Goal: Complete application form

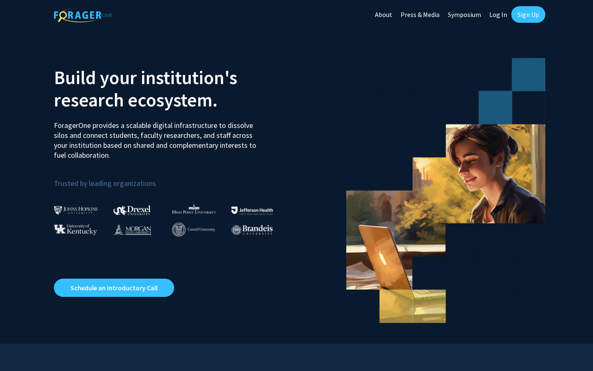
click at [500, 14] on link "Log In" at bounding box center [498, 14] width 26 height 29
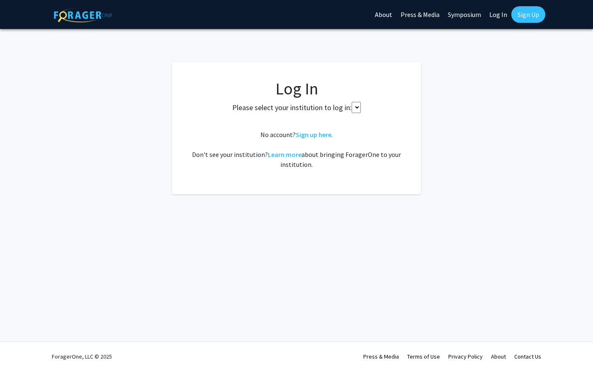
select select
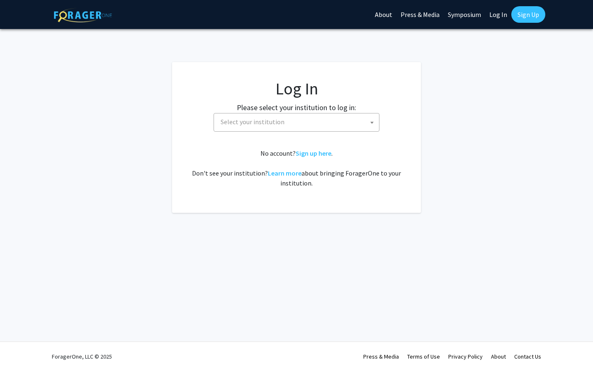
click at [286, 124] on span "Select your institution" at bounding box center [298, 122] width 162 height 17
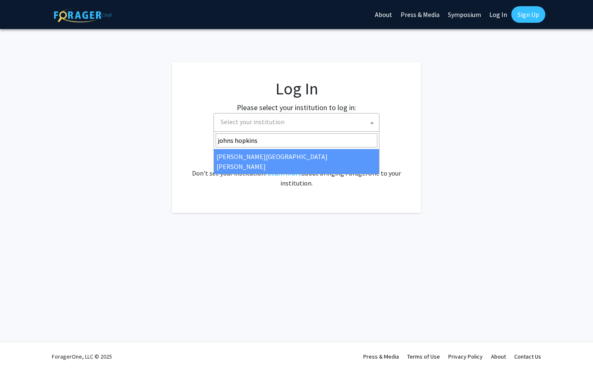
type input "johns hopkins"
click at [335, 166] on div "No account? Sign up here . Don't see your institution? Learn more about bringin…" at bounding box center [296, 168] width 215 height 40
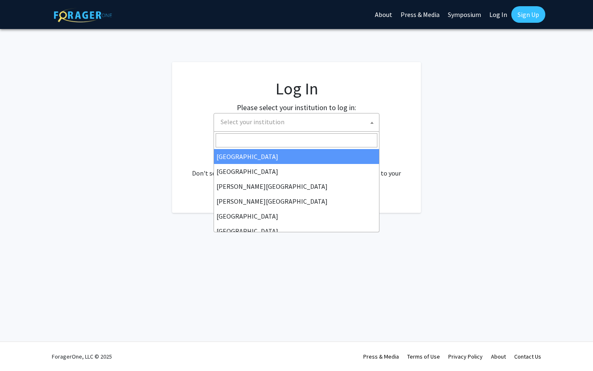
click at [319, 118] on span "Select your institution" at bounding box center [298, 122] width 162 height 17
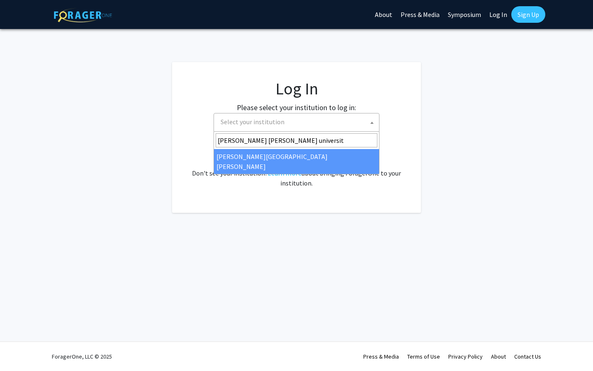
type input "[PERSON_NAME][GEOGRAPHIC_DATA][PERSON_NAME]"
select select "1"
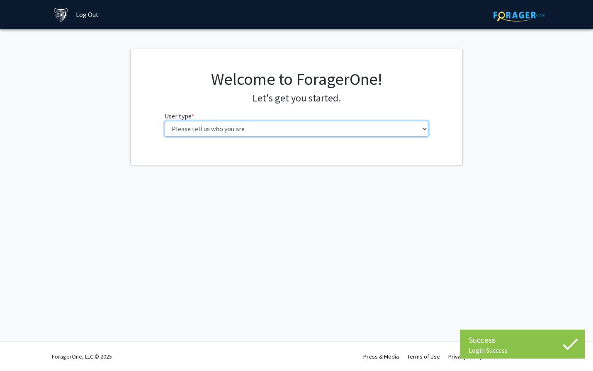
click at [327, 132] on select "Please tell us who you are Undergraduate Student Master's Student Doctoral Cand…" at bounding box center [296, 129] width 264 height 16
select select "1: undergrad"
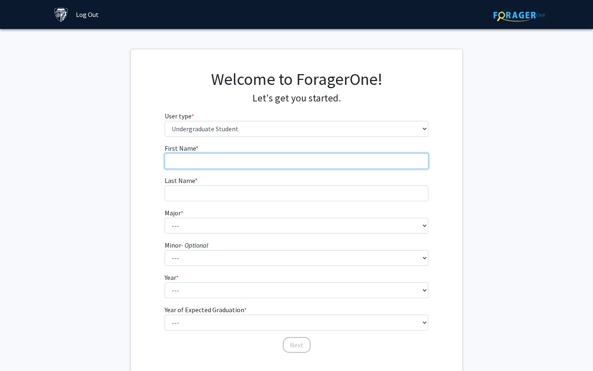
click at [327, 162] on input "First Name * required" at bounding box center [296, 161] width 264 height 16
type input "Ruoxi"
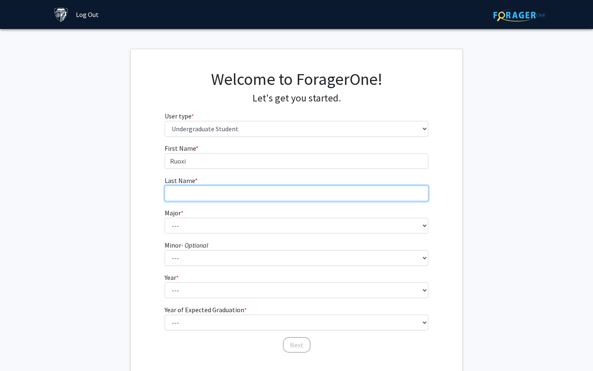
click at [326, 194] on input "Last Name * required" at bounding box center [296, 194] width 264 height 16
type input "Wag"
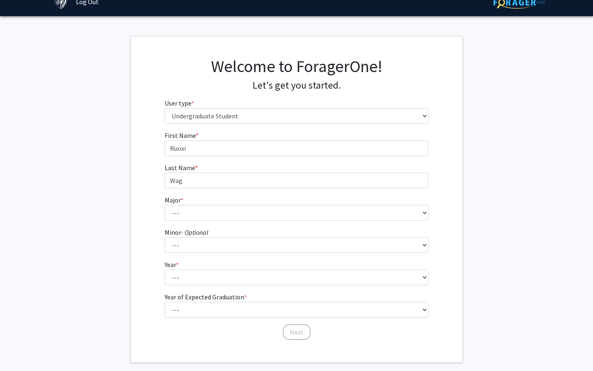
scroll to position [37, 0]
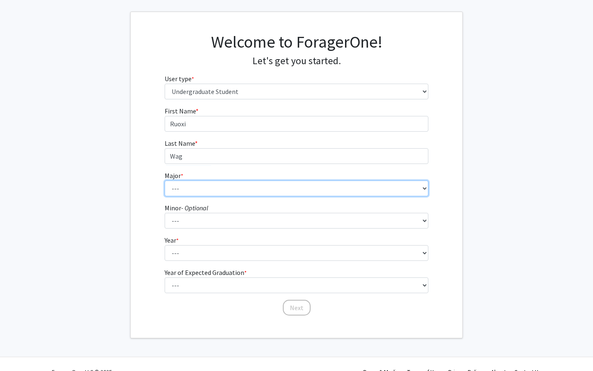
click at [254, 187] on select "--- Africana Studies Anthropology Applied Mathematics & Statistics Archaeology …" at bounding box center [296, 189] width 264 height 16
select select "41: 55"
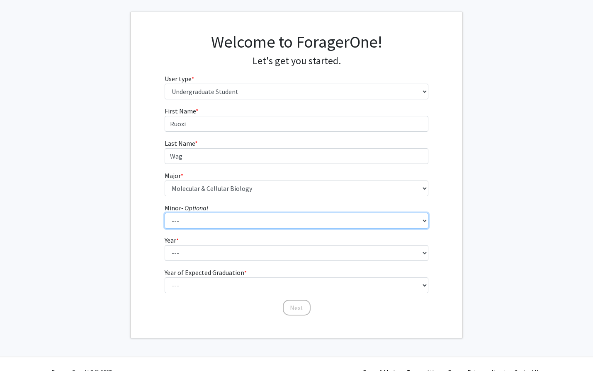
click at [222, 223] on select "--- Accounting and Financial Management Africana Studies Anthropology Applied M…" at bounding box center [296, 221] width 264 height 16
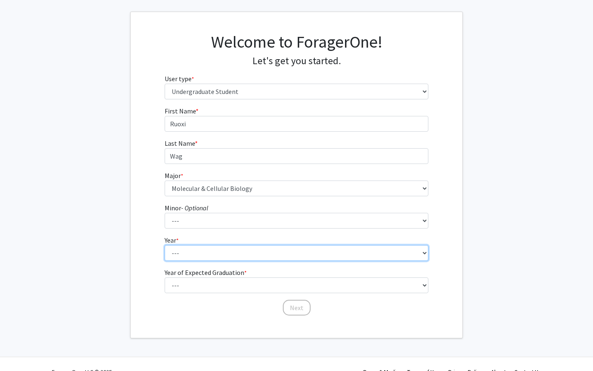
click at [184, 253] on select "--- First-year Sophomore Junior Senior Postbaccalaureate Certificate" at bounding box center [296, 253] width 264 height 16
select select "1: first-year"
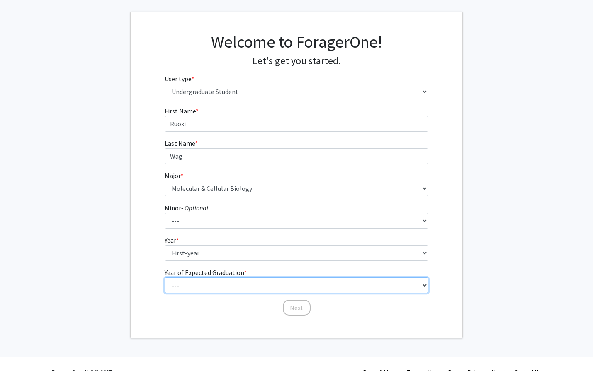
click at [213, 284] on select "--- 2025 2026 2027 2028 2029 2030 2031 2032 2033 2034" at bounding box center [296, 286] width 264 height 16
select select "5: 2029"
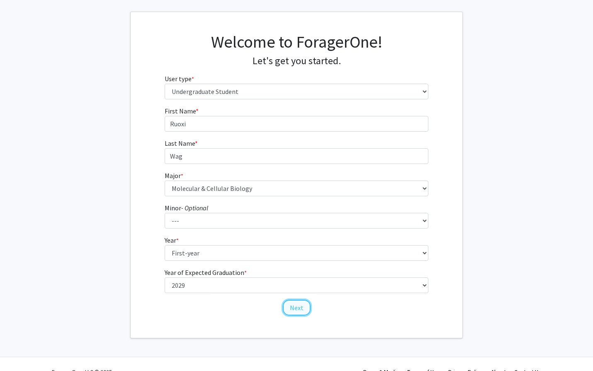
click at [303, 306] on button "Next" at bounding box center [297, 308] width 28 height 16
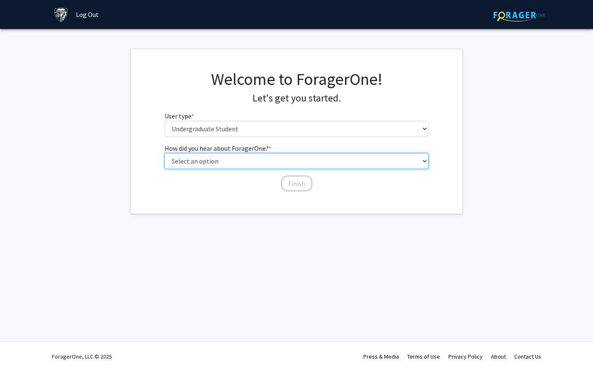
click at [267, 160] on select "Select an option Peer/student recommendation Faculty/staff recommendation Unive…" at bounding box center [296, 161] width 264 height 16
select select "2: faculty_recommendation"
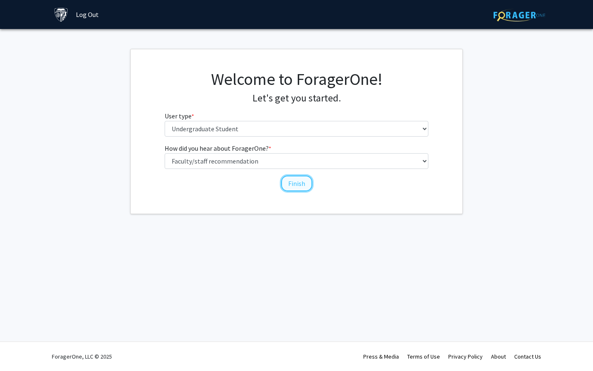
click at [290, 186] on button "Finish" at bounding box center [296, 184] width 31 height 16
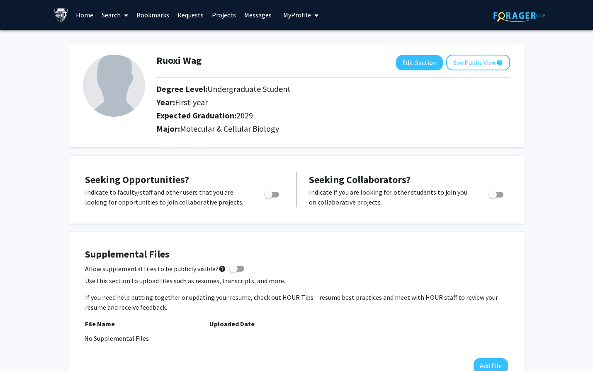
click at [114, 19] on link "Search" at bounding box center [114, 14] width 35 height 29
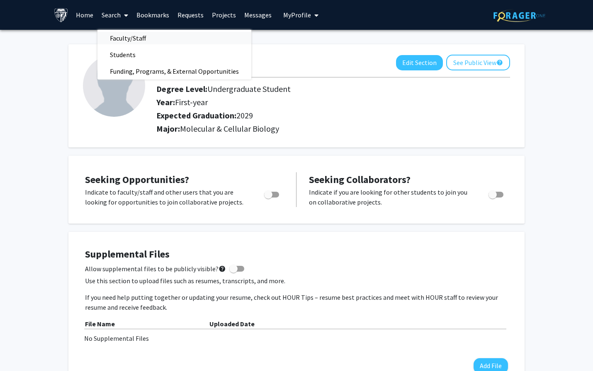
click at [131, 41] on span "Faculty/Staff" at bounding box center [127, 38] width 61 height 17
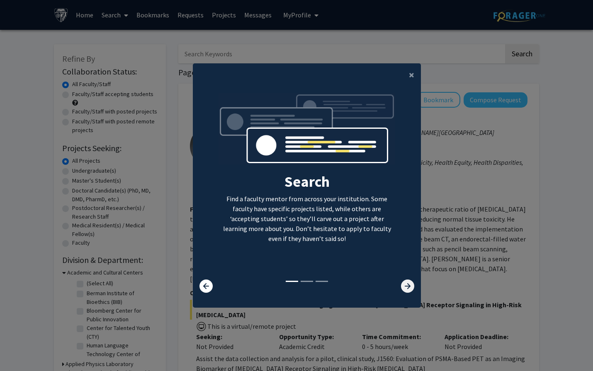
click at [404, 287] on icon at bounding box center [407, 286] width 13 height 13
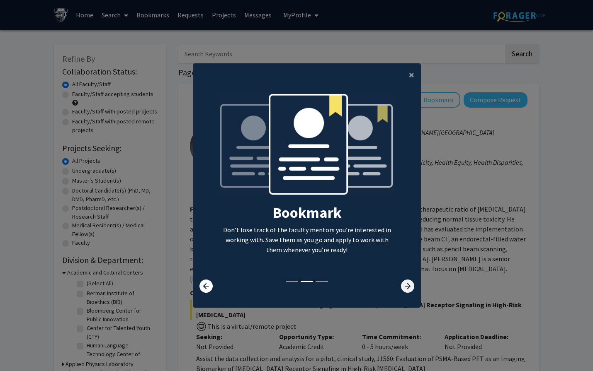
click at [404, 287] on icon at bounding box center [407, 286] width 13 height 13
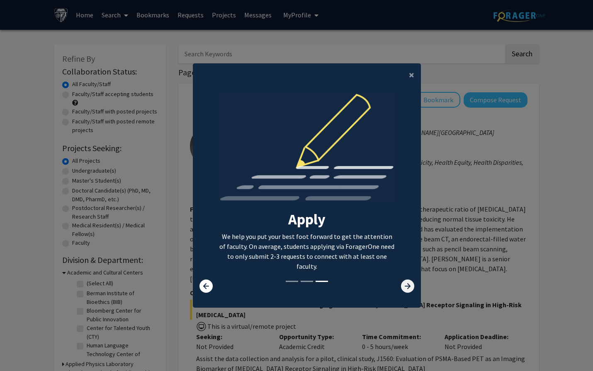
click at [406, 287] on icon at bounding box center [407, 286] width 13 height 13
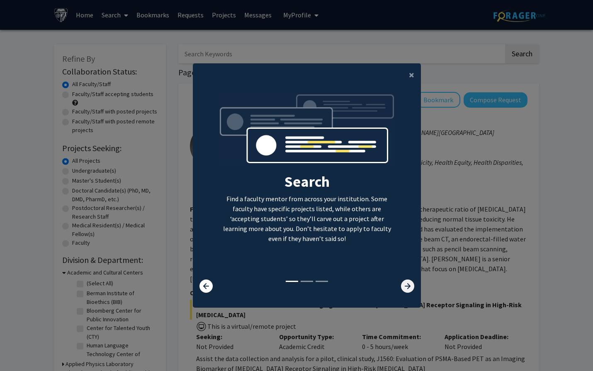
click at [406, 287] on icon at bounding box center [407, 286] width 13 height 13
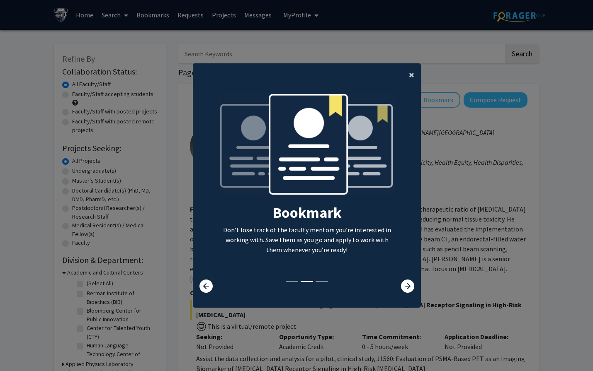
click at [415, 82] on button "×" at bounding box center [411, 74] width 19 height 23
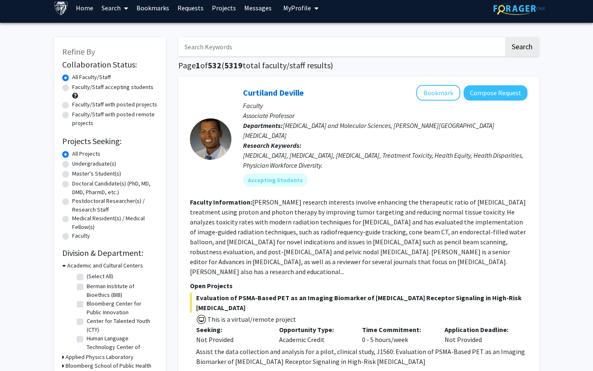
scroll to position [9, 0]
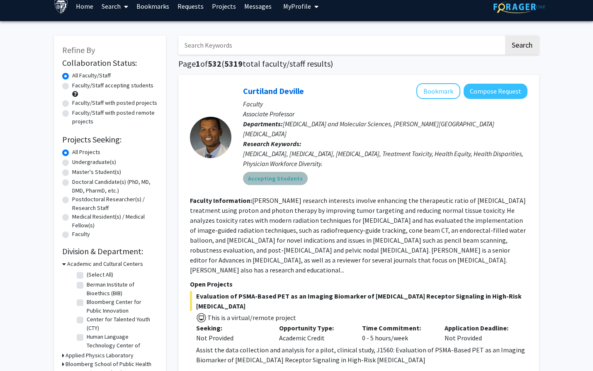
click at [276, 173] on mat-chip "Accepting Students" at bounding box center [275, 178] width 65 height 13
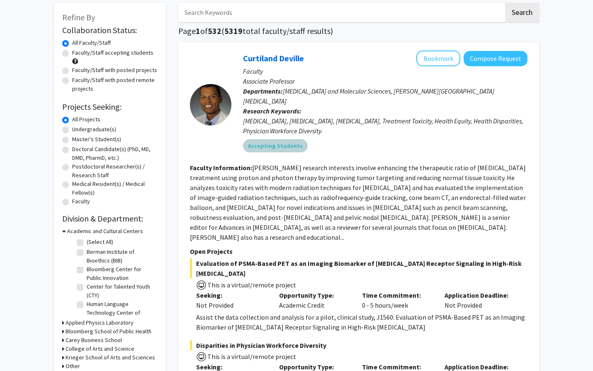
scroll to position [0, 0]
